Goal: Complete application form

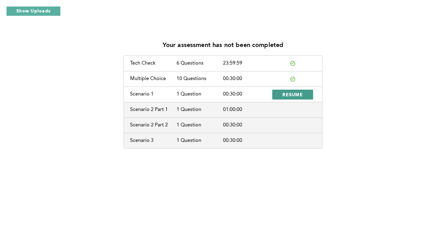
click at [287, 93] on span "RESUME" at bounding box center [292, 95] width 20 height 6
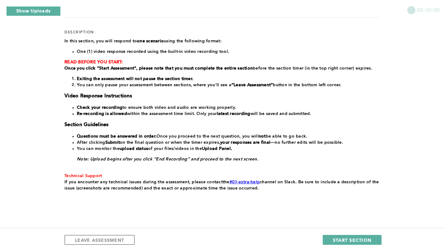
scroll to position [82, 0]
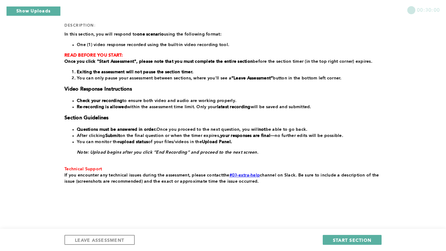
click at [356, 198] on div "section: Scenario 1 duration: 00:30:00 number of questions: 1 description: ﻿In …" at bounding box center [221, 96] width 314 height 238
click at [339, 240] on span "START SECTION" at bounding box center [352, 240] width 38 height 6
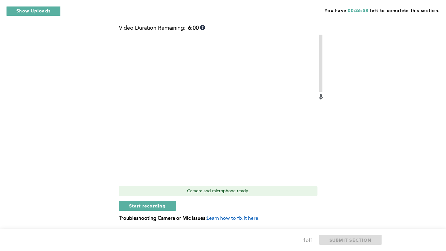
scroll to position [224, 0]
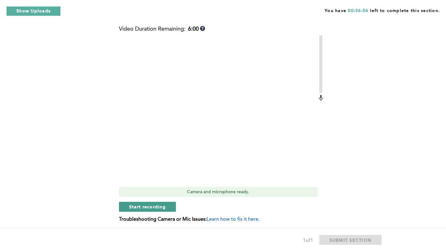
click at [143, 207] on span "Start recording" at bounding box center [147, 207] width 37 height 6
click at [143, 207] on span "Stop recording" at bounding box center [147, 207] width 36 height 6
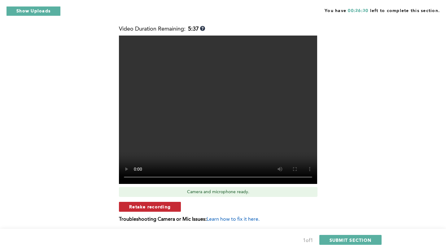
click at [154, 208] on span "Retake recording" at bounding box center [149, 207] width 41 height 6
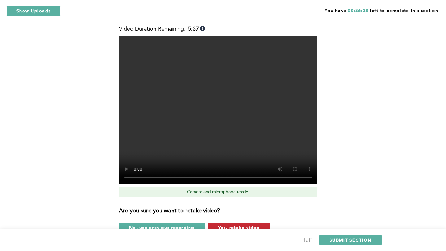
click at [237, 225] on span "Yes, retake video" at bounding box center [238, 228] width 41 height 6
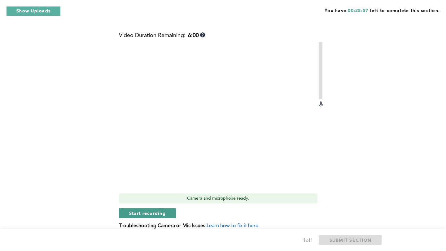
scroll to position [219, 0]
click at [151, 212] on span "Start recording" at bounding box center [147, 212] width 37 height 6
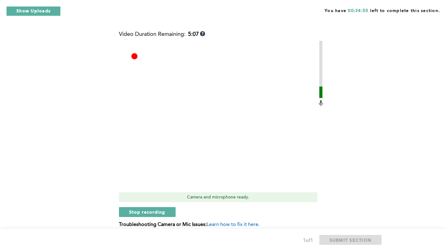
click at [151, 212] on span "Stop recording" at bounding box center [147, 212] width 36 height 6
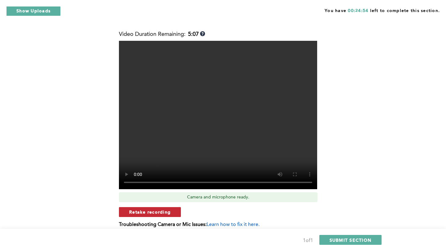
click at [155, 212] on span "Retake recording" at bounding box center [149, 212] width 41 height 6
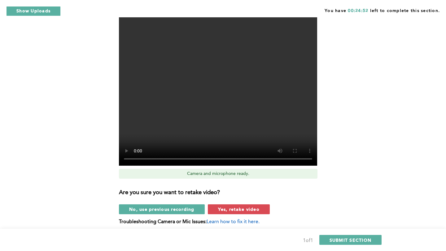
scroll to position [245, 0]
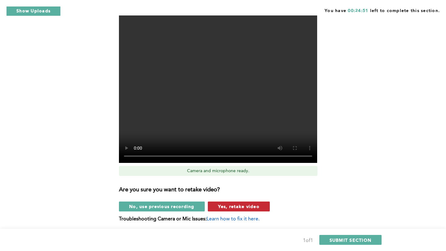
click at [256, 208] on span "Yes, retake video" at bounding box center [238, 207] width 41 height 6
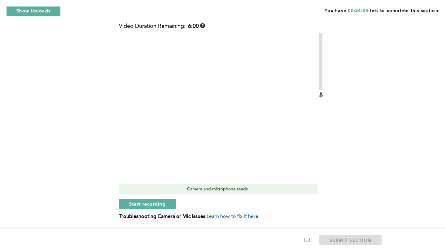
scroll to position [227, 0]
click at [162, 204] on span "Start recording" at bounding box center [147, 204] width 37 height 6
click at [162, 204] on span "Stop recording" at bounding box center [147, 204] width 36 height 6
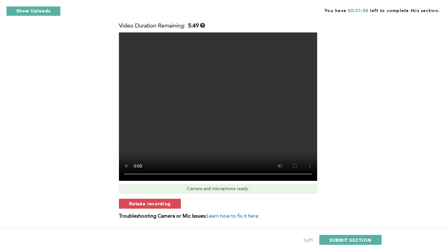
click at [162, 204] on span "Retake recording" at bounding box center [149, 204] width 41 height 6
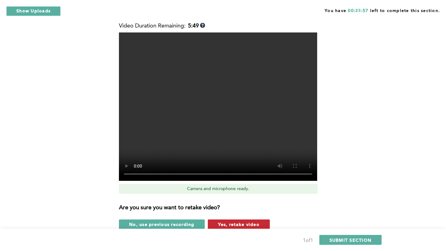
click at [240, 224] on span "Yes, retake video" at bounding box center [238, 225] width 41 height 6
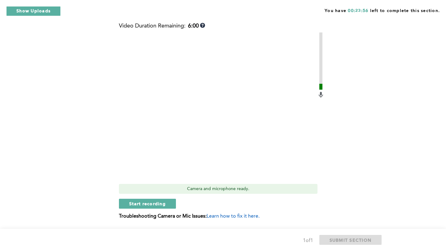
scroll to position [220, 0]
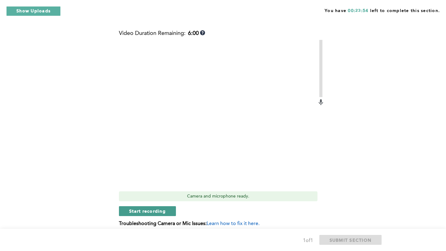
click at [152, 211] on span "Start recording" at bounding box center [147, 211] width 37 height 6
click at [152, 211] on span "Stop recording" at bounding box center [147, 211] width 36 height 6
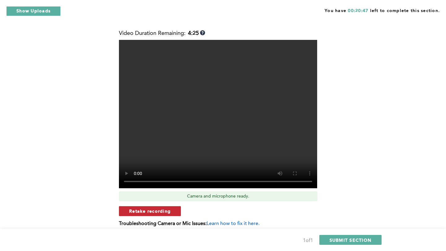
click at [163, 211] on span "Retake recording" at bounding box center [149, 211] width 41 height 6
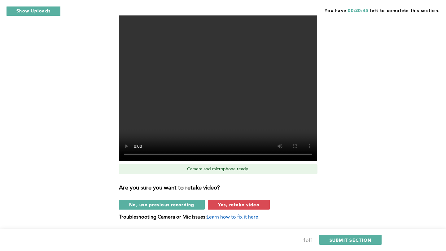
scroll to position [250, 0]
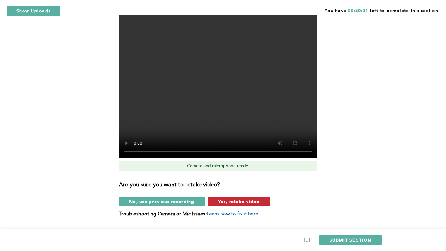
click at [240, 204] on span "Yes, retake video" at bounding box center [238, 202] width 41 height 6
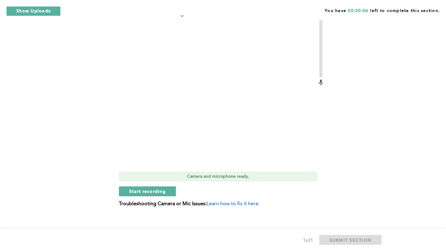
scroll to position [240, 0]
click at [153, 192] on span "Start recording" at bounding box center [147, 191] width 37 height 6
click at [153, 192] on span "Stop recording" at bounding box center [147, 191] width 36 height 6
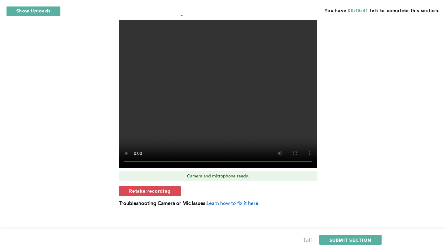
click at [153, 192] on span "Retake recording" at bounding box center [149, 191] width 41 height 6
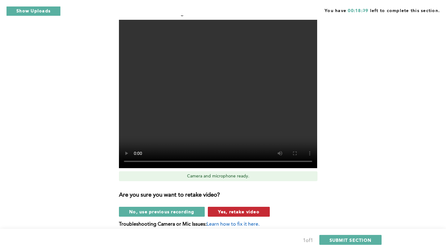
click at [241, 212] on span "Yes, retake video" at bounding box center [238, 212] width 41 height 6
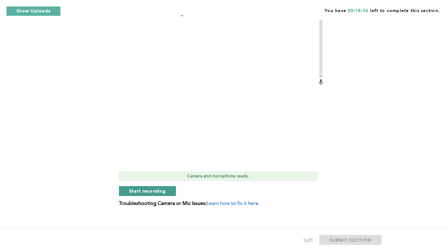
click at [153, 189] on span "Start recording" at bounding box center [147, 191] width 37 height 6
click at [153, 189] on span "Stop recording" at bounding box center [147, 191] width 36 height 6
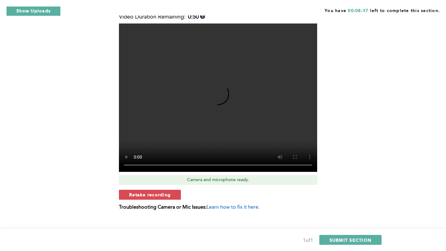
scroll to position [237, 0]
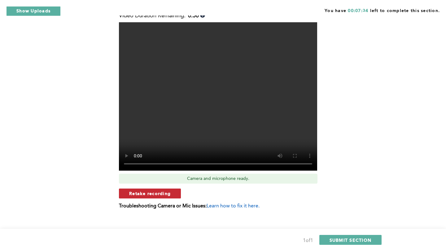
click at [151, 194] on span "Retake recording" at bounding box center [149, 194] width 41 height 6
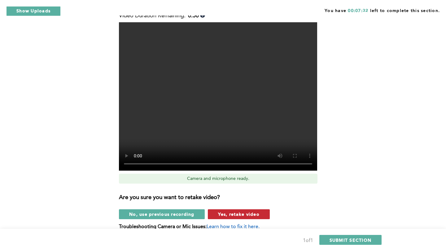
click at [251, 214] on span "Yes, retake video" at bounding box center [238, 214] width 41 height 6
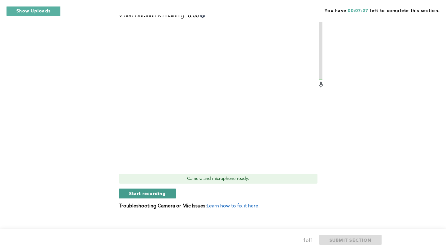
click at [157, 192] on span "Start recording" at bounding box center [147, 194] width 37 height 6
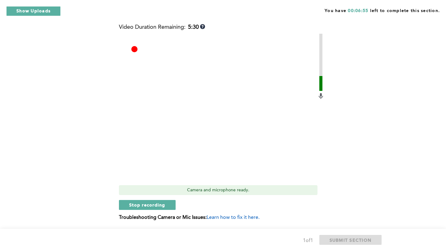
scroll to position [225, 0]
click at [159, 205] on span "Stop recording" at bounding box center [147, 206] width 36 height 6
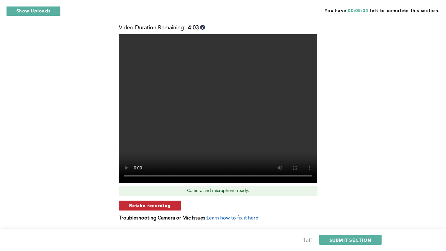
click at [162, 205] on span "Retake recording" at bounding box center [149, 206] width 41 height 6
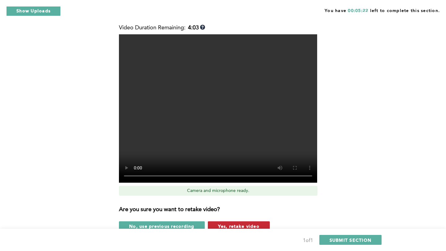
click at [242, 225] on span "Yes, retake video" at bounding box center [238, 226] width 41 height 6
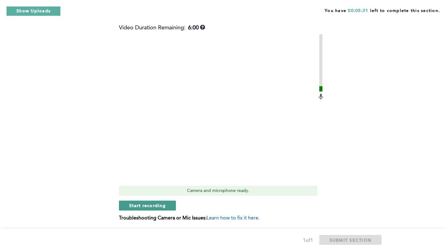
click at [159, 203] on span "Start recording" at bounding box center [147, 206] width 37 height 6
click at [159, 203] on span "Stop recording" at bounding box center [147, 206] width 36 height 6
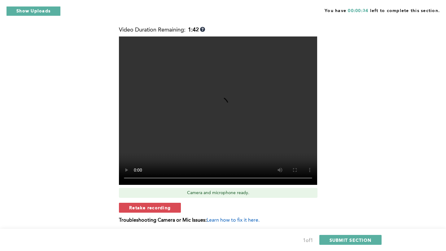
scroll to position [222, 0]
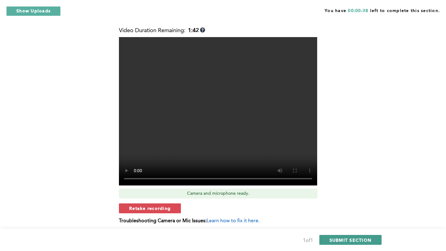
click at [349, 240] on span "SUBMIT SECTION" at bounding box center [350, 240] width 42 height 6
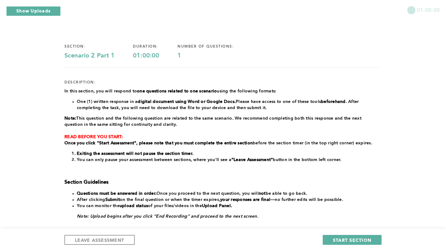
scroll to position [11, 0]
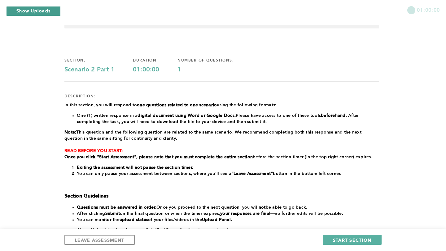
click at [40, 11] on button "Show Uploads" at bounding box center [33, 11] width 54 height 10
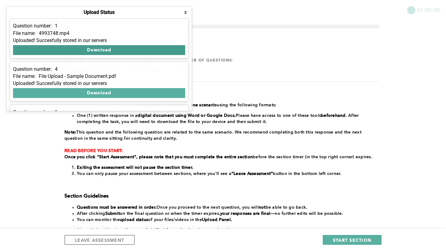
scroll to position [36, 0]
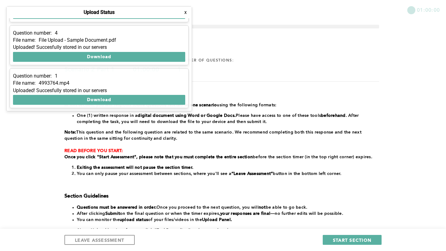
click at [185, 12] on button "x" at bounding box center [185, 12] width 6 height 6
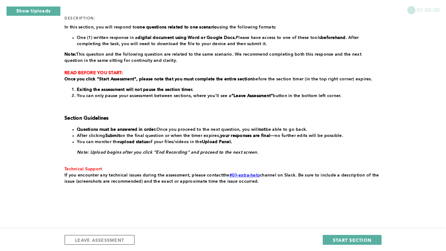
scroll to position [89, 0]
click at [356, 239] on span "START SECTION" at bounding box center [352, 240] width 38 height 6
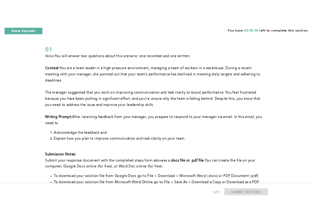
scroll to position [28, 0]
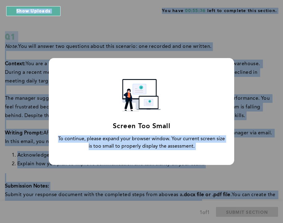
drag, startPoint x: 282, startPoint y: 101, endPoint x: 310, endPoint y: 103, distance: 28.9
click at [283, 103] on html "Screen Too Small To continue, please expand your browser window. Your current s…" at bounding box center [141, 177] width 283 height 410
click at [281, 105] on div "Screen Too Small To continue, please expand your browser window. Your current s…" at bounding box center [141, 111] width 283 height 223
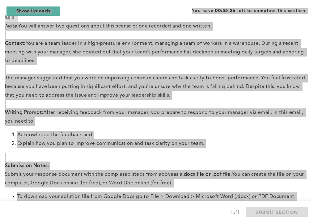
scroll to position [50, 0]
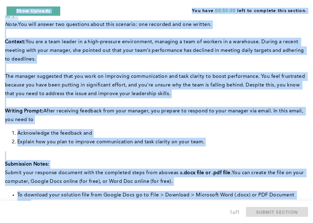
click at [33, 45] on p "﻿Context: You are a team leader in a high-pressure environment, managing a team…" at bounding box center [155, 51] width 301 height 26
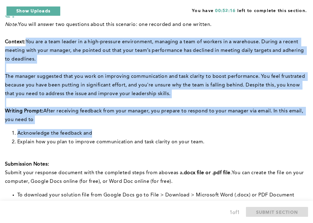
drag, startPoint x: 26, startPoint y: 39, endPoint x: 207, endPoint y: 132, distance: 202.7
click at [207, 132] on div "Note: You will answer two questions about this scenario: one recorded and one w…" at bounding box center [155, 122] width 301 height 205
click at [229, 132] on li "Acknowledge the feedback and" at bounding box center [161, 133] width 289 height 9
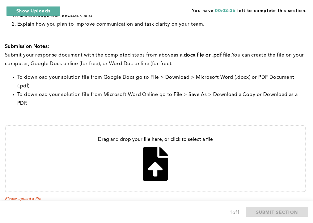
scroll to position [171, 0]
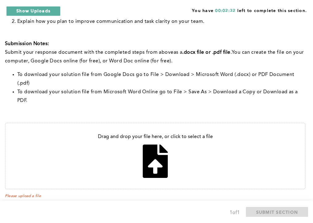
type input "C:\fakepath\Feedback.pdf"
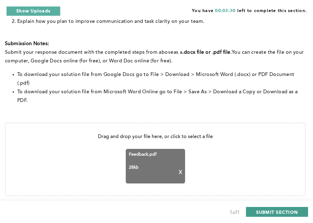
click at [273, 212] on span "SUBMIT SECTION" at bounding box center [278, 212] width 42 height 6
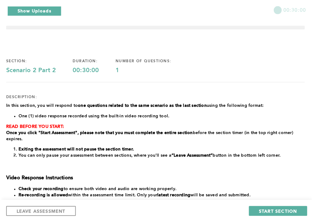
scroll to position [0, 0]
